Goal: Use online tool/utility: Utilize a website feature to perform a specific function

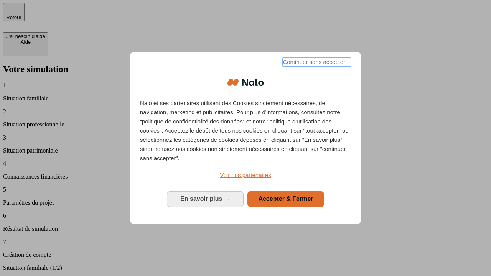
click at [316, 63] on span "Continuer sans accepter →" at bounding box center [317, 62] width 68 height 9
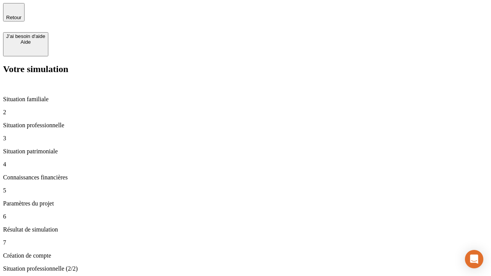
type input "30 000"
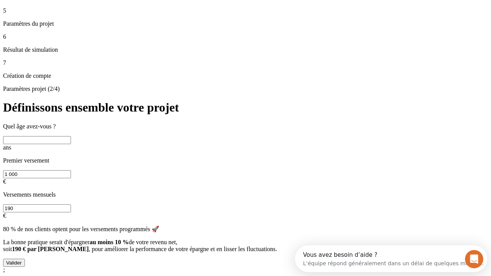
scroll to position [7, 0]
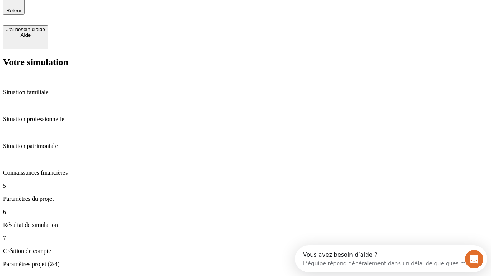
type input "25"
type input "1 000"
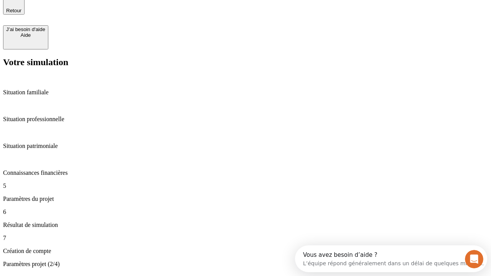
type input "640"
